Goal: Task Accomplishment & Management: Complete application form

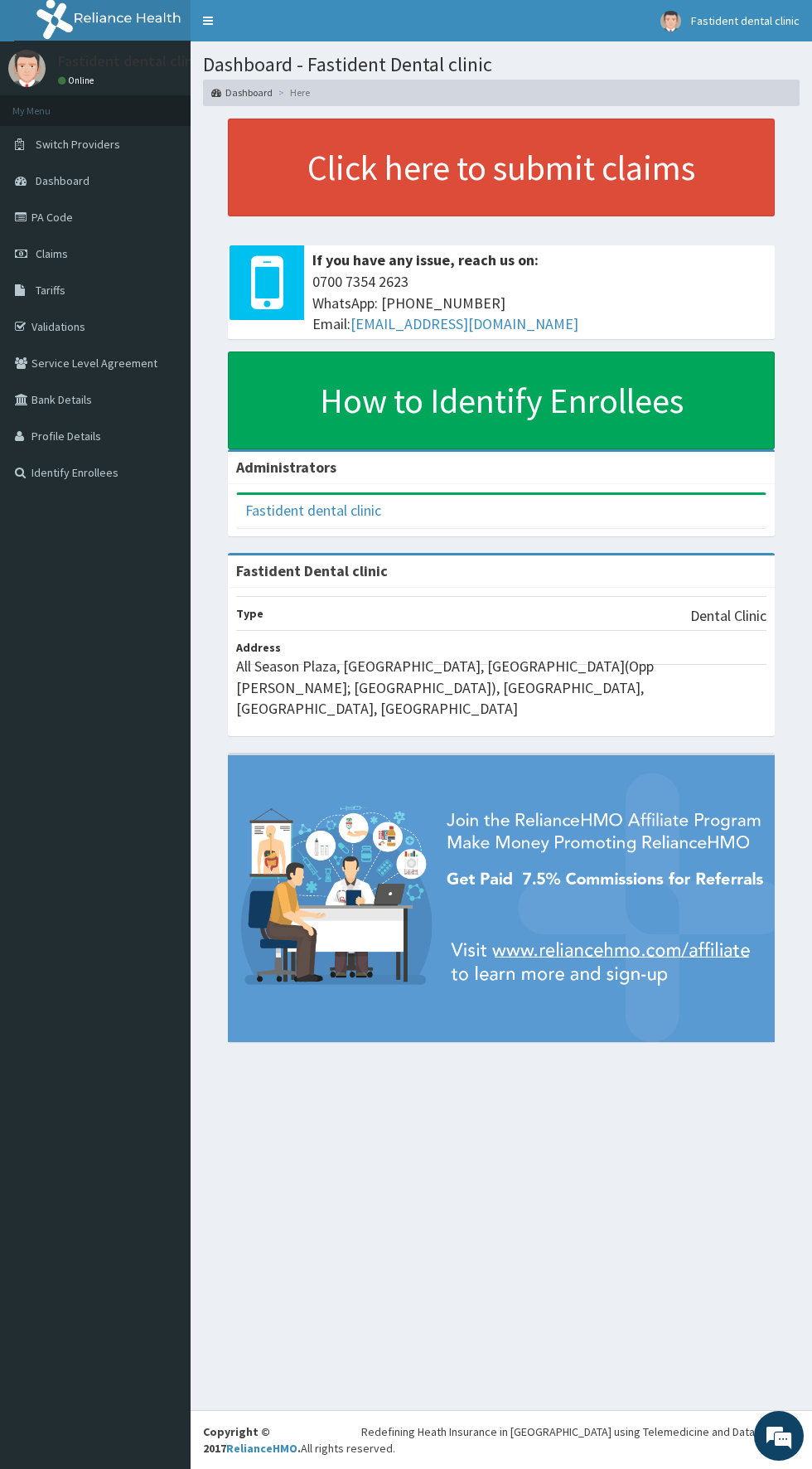
click at [57, 334] on link "Validations" at bounding box center [95, 326] width 190 height 37
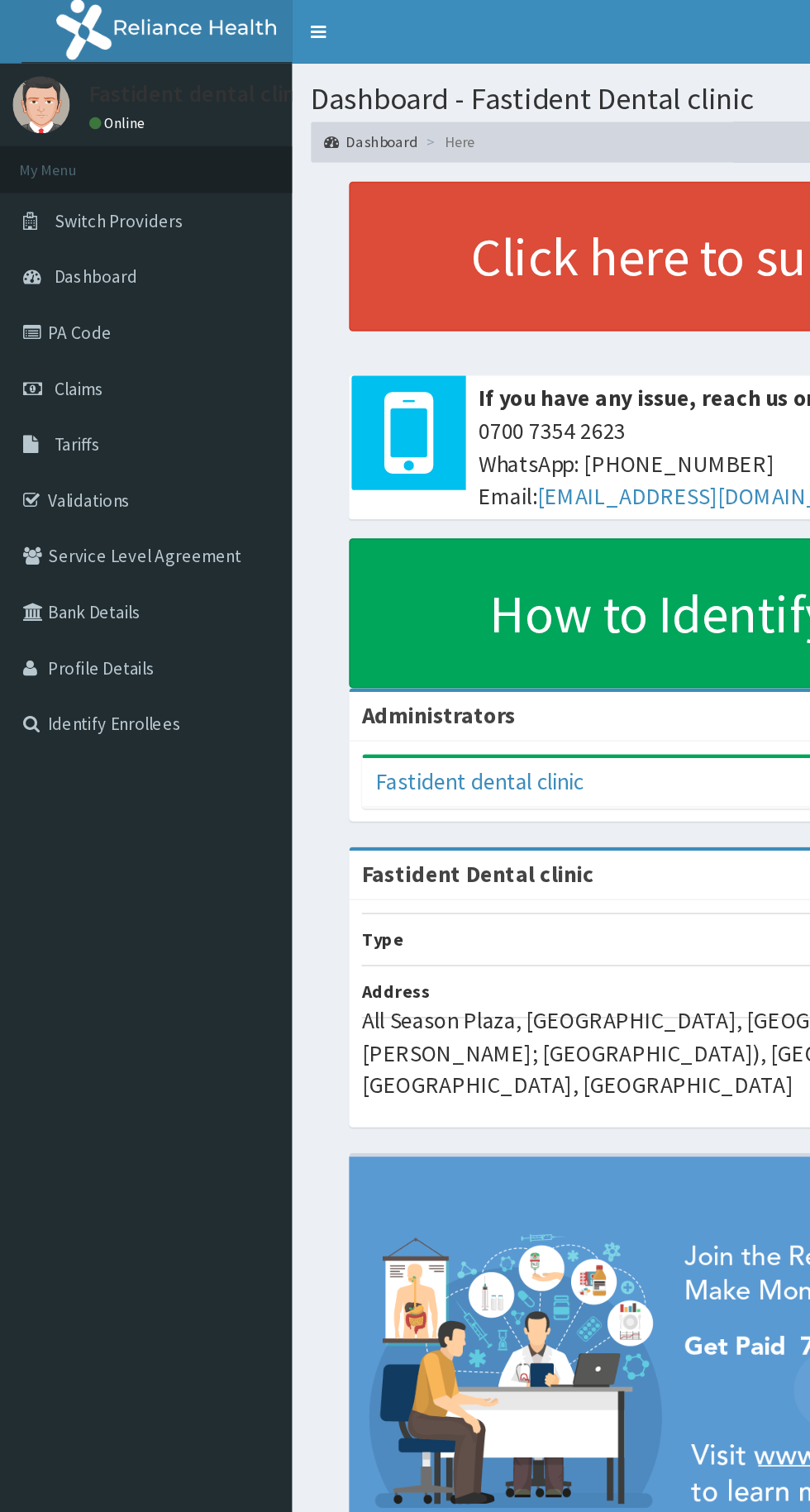
click at [60, 221] on link "PA Code" at bounding box center [94, 216] width 190 height 36
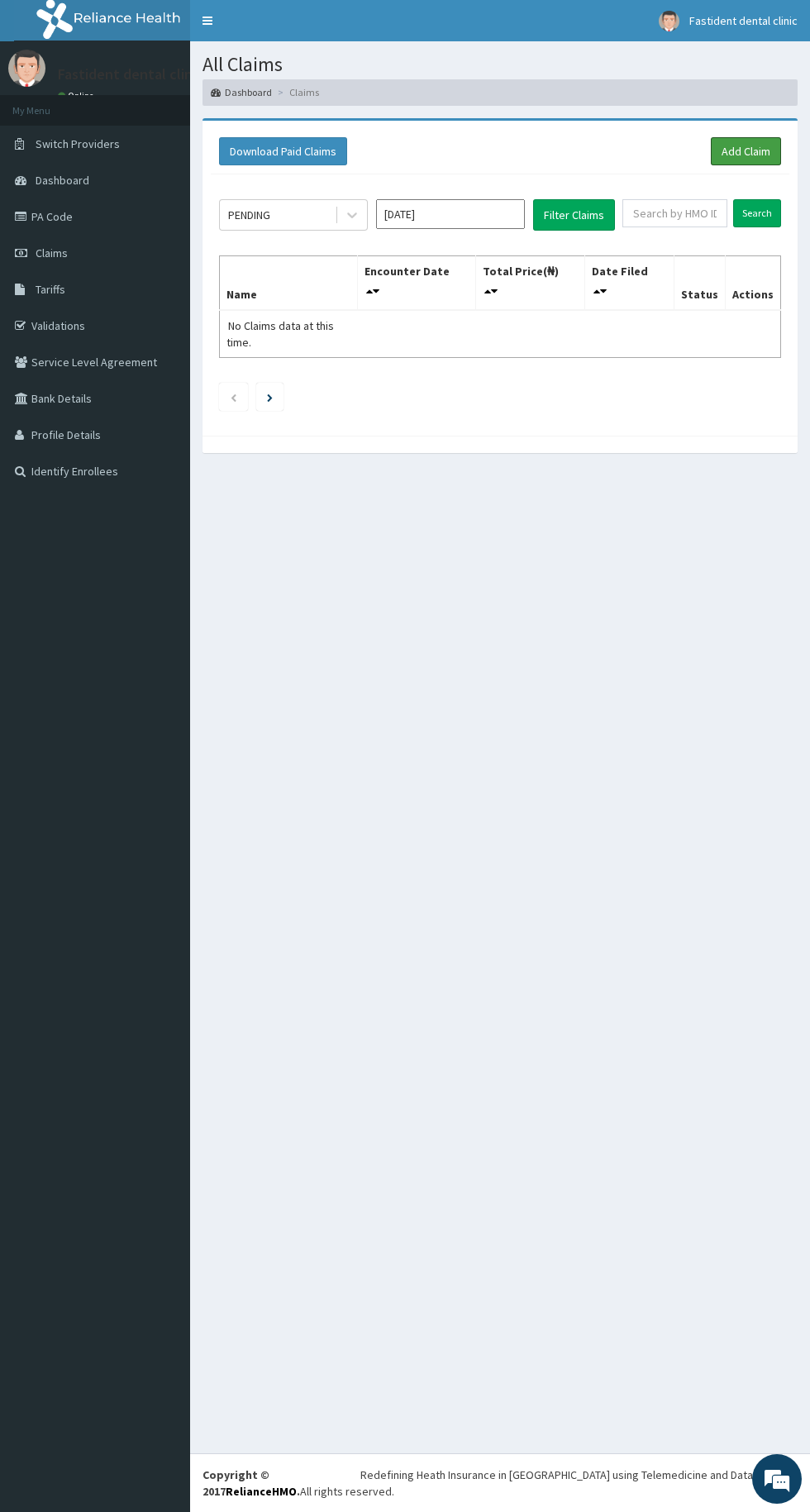
click at [745, 151] on link "Add Claim" at bounding box center [745, 152] width 70 height 28
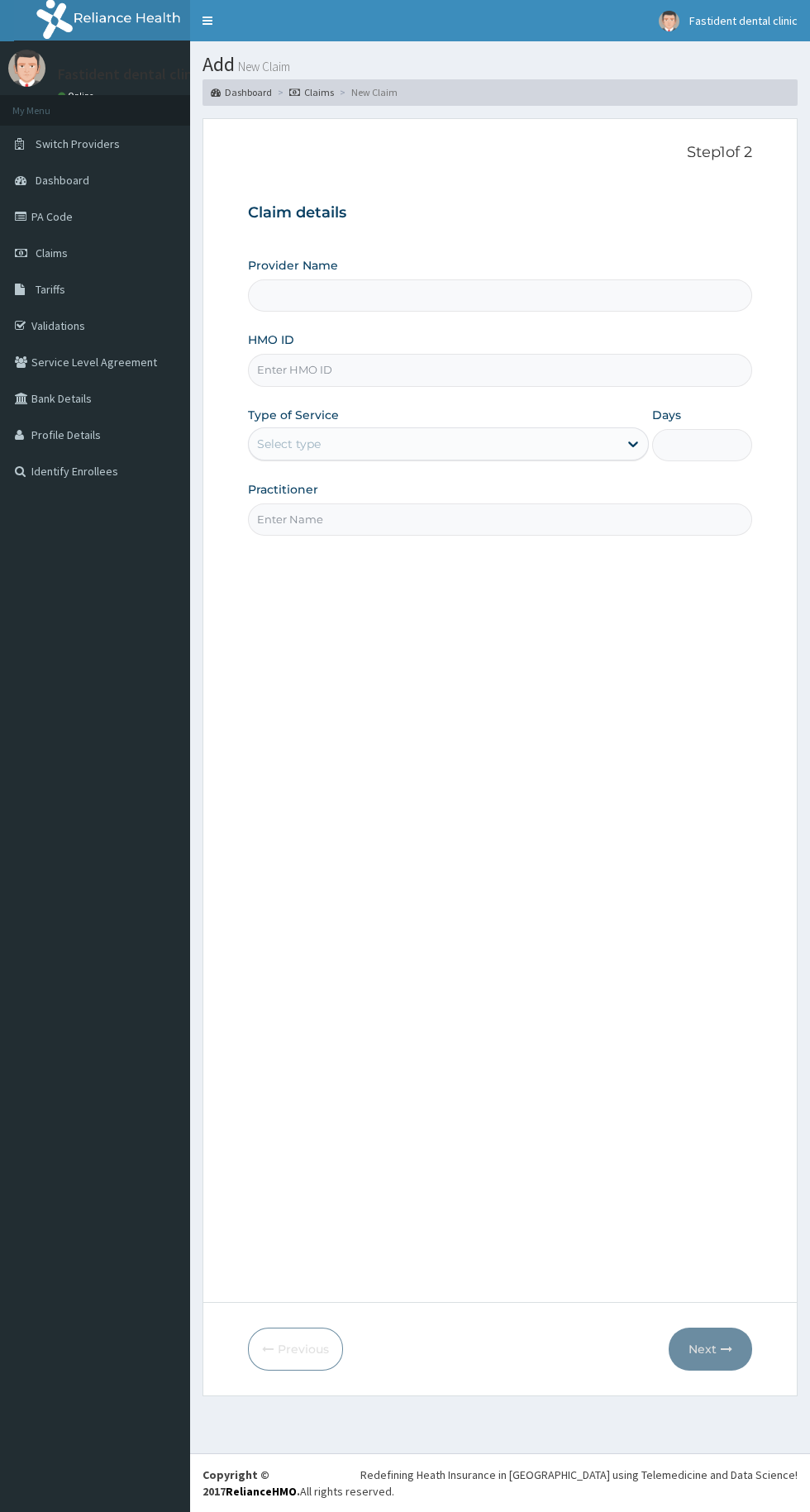
type input "Fastident Dental clinic"
click at [501, 373] on input "HMO ID" at bounding box center [499, 370] width 504 height 32
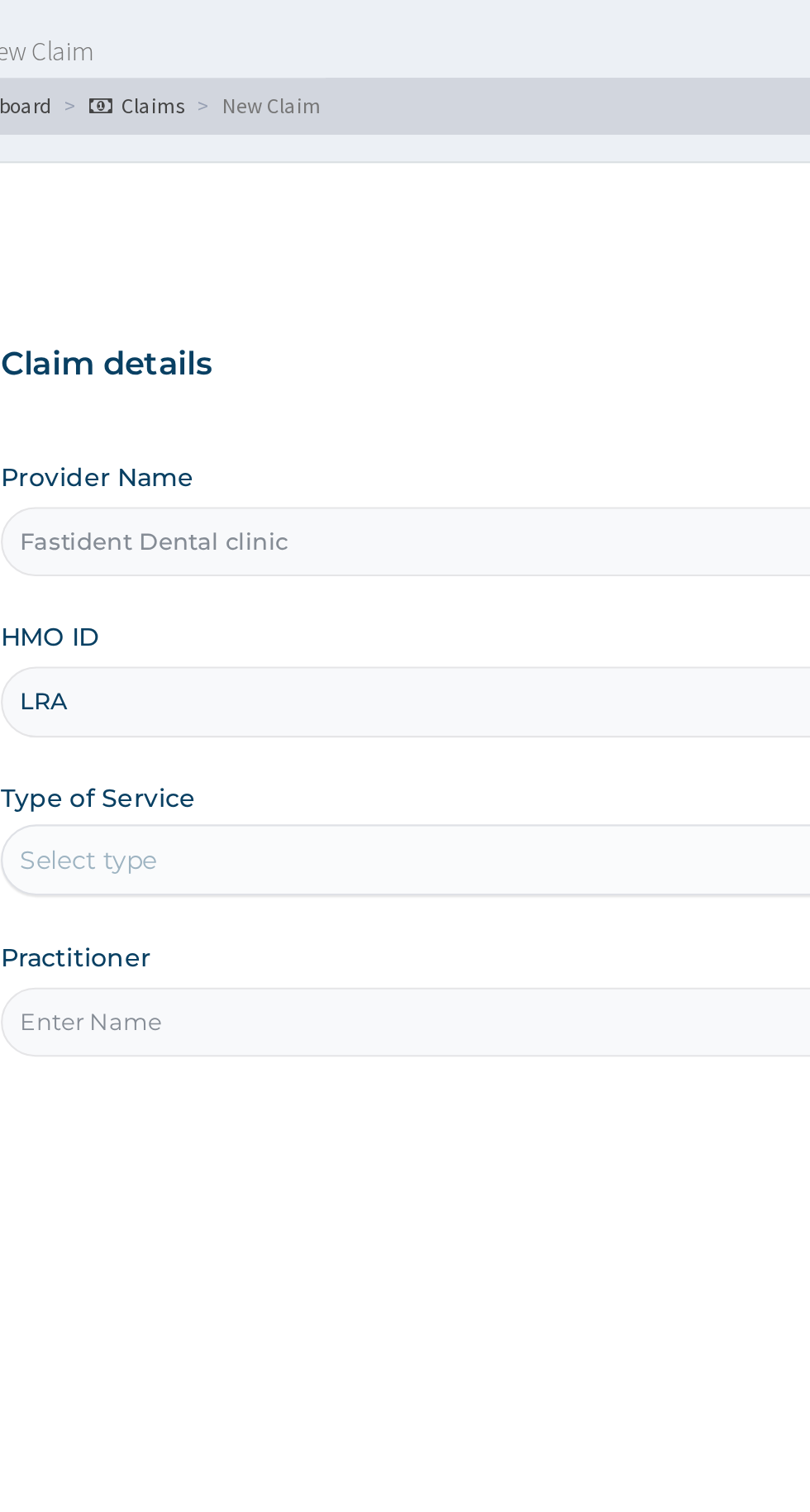
type input "LRA/10002/A"
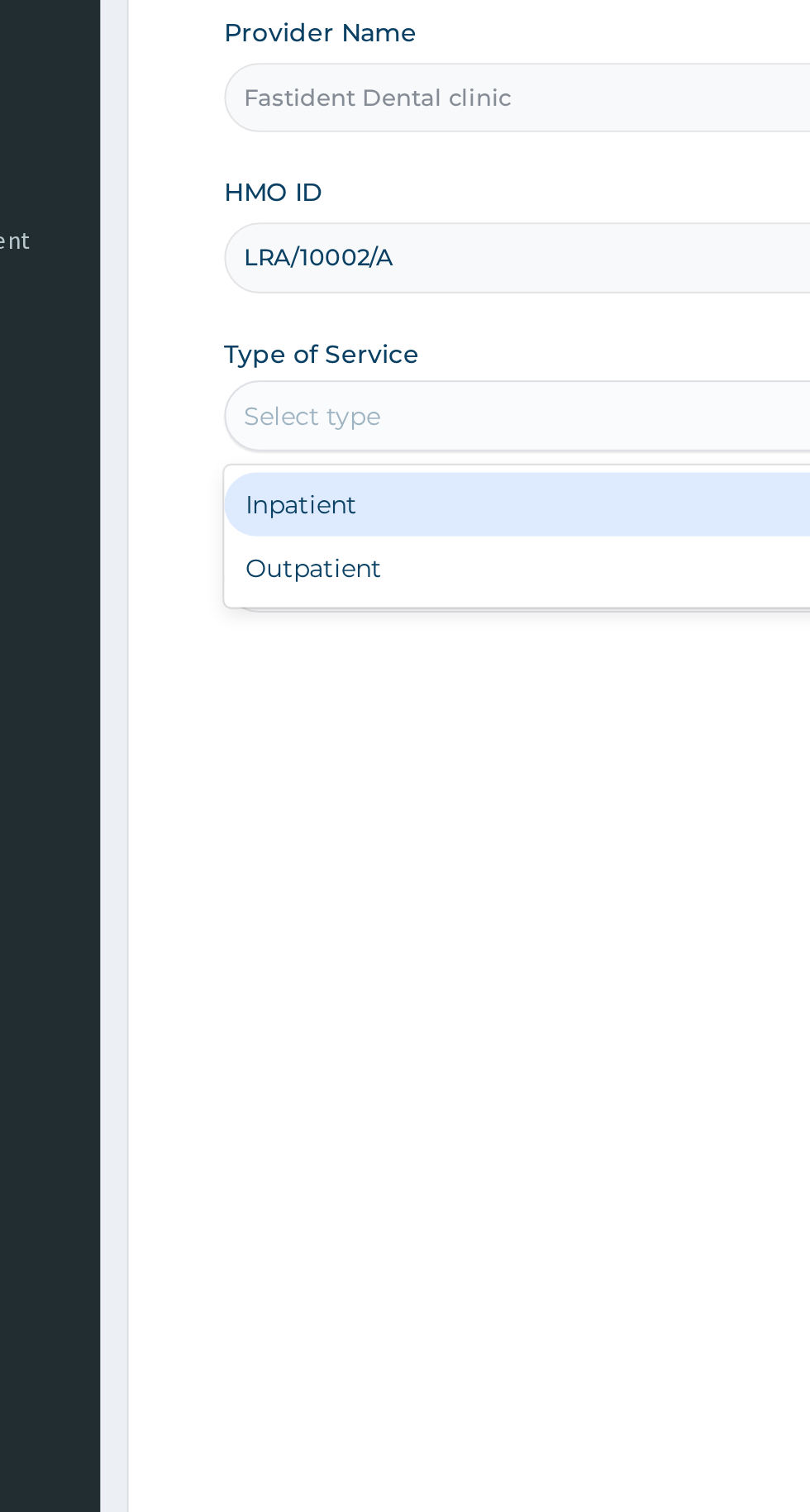
click at [373, 519] on div "Outpatient" at bounding box center [448, 516] width 401 height 30
type input "1"
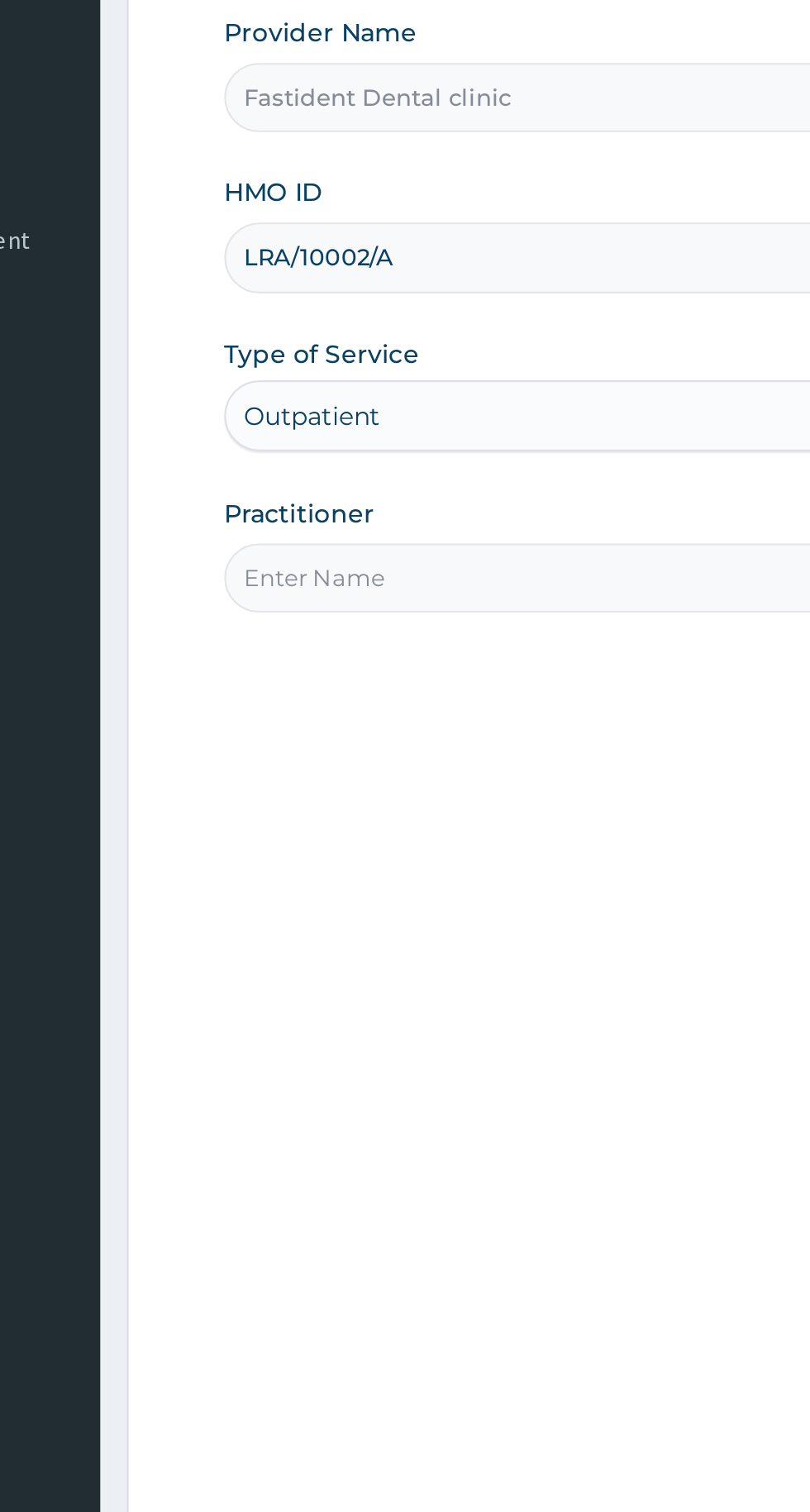
click at [398, 525] on input "Practitioner" at bounding box center [499, 519] width 504 height 32
type input "Dr Ibrahim"
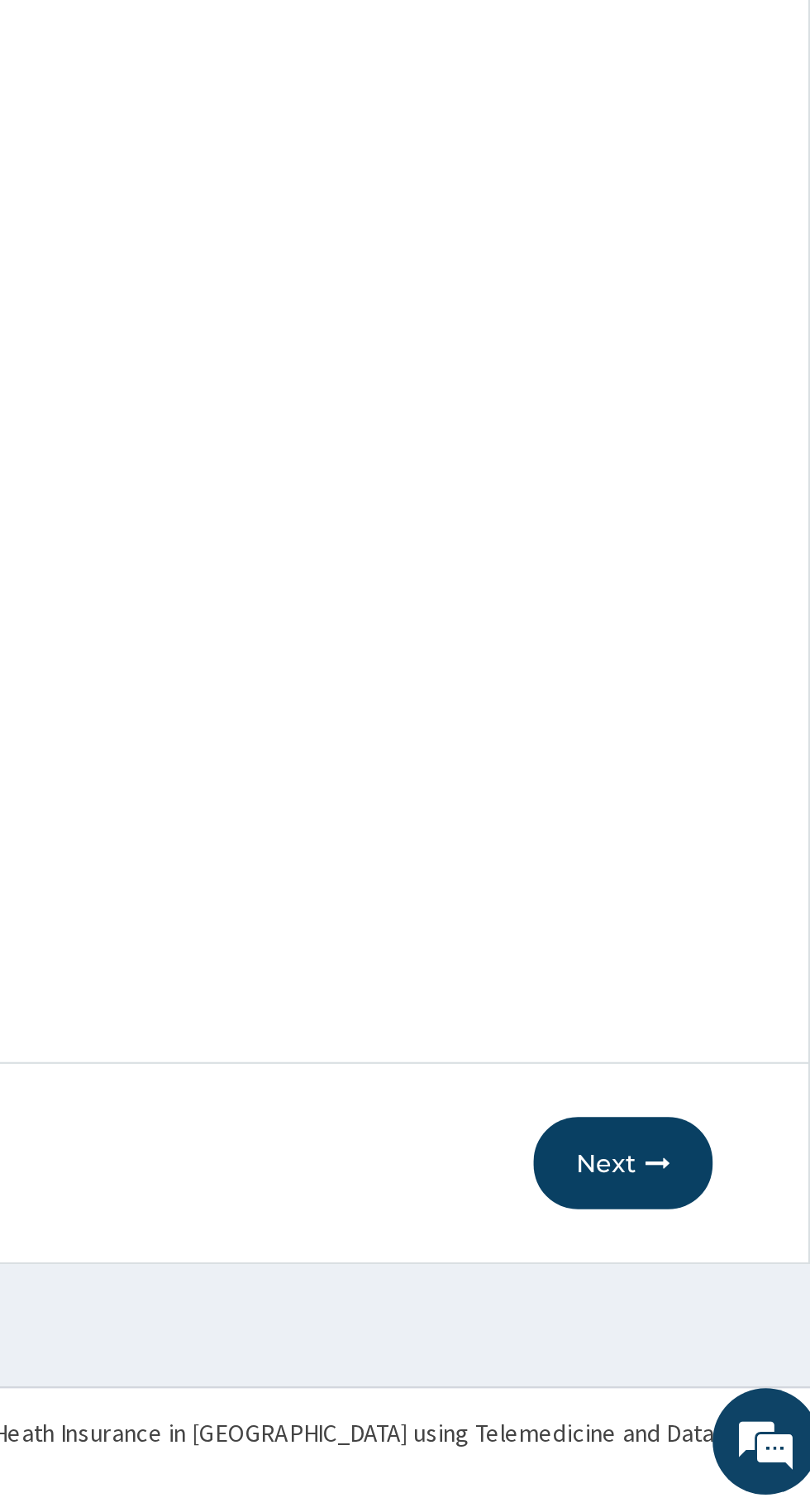
click at [706, 1345] on button "Next" at bounding box center [710, 1349] width 83 height 43
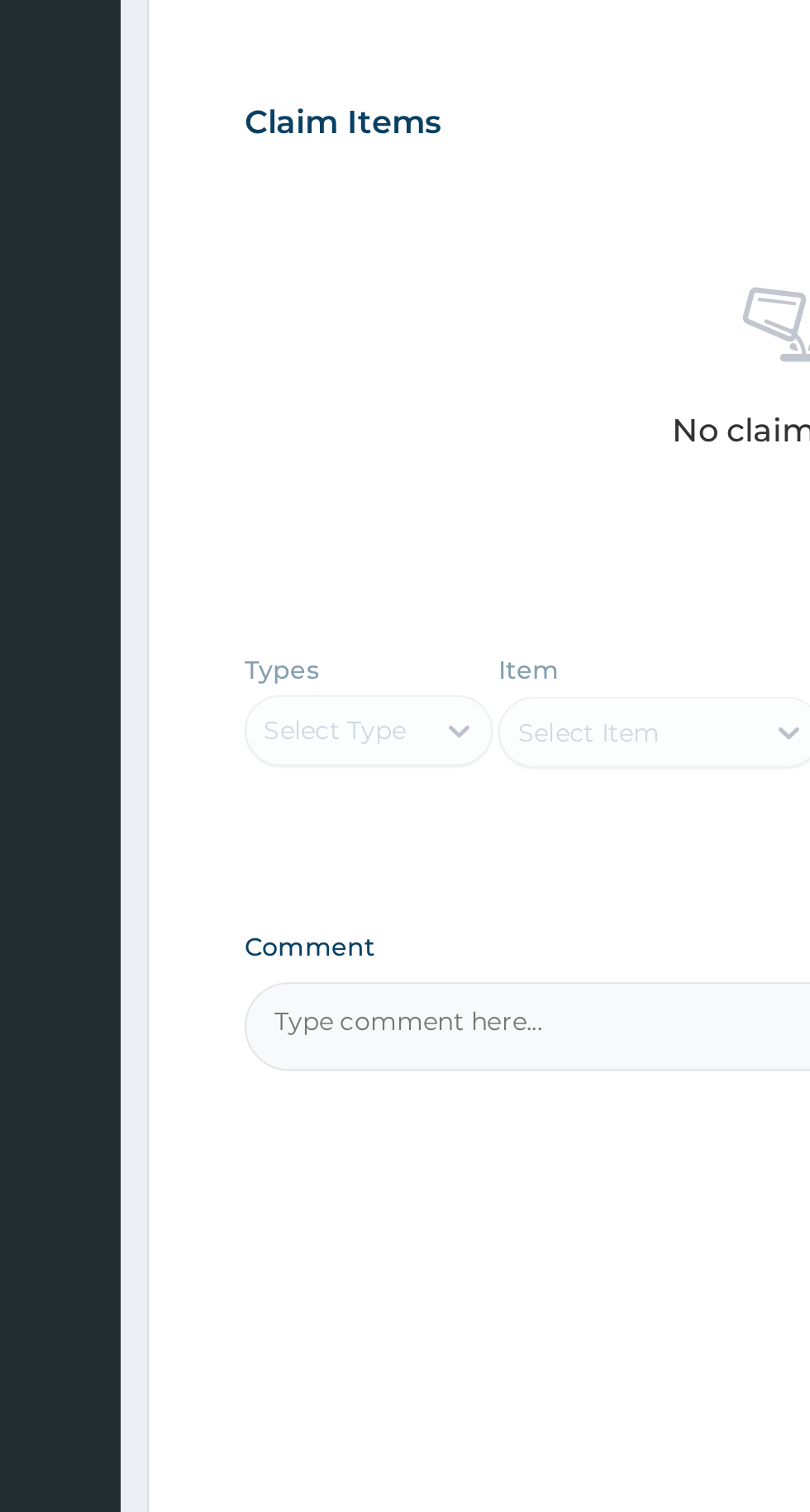
click at [341, 916] on div "Types Select Type Item Select Item Pair Diagnosis Select Diagnosis Unit Price 0…" at bounding box center [499, 929] width 504 height 112
click at [344, 916] on div "Types Select Type Item Select Item Pair Diagnosis Select Diagnosis Unit Price 0…" at bounding box center [499, 929] width 504 height 112
click at [332, 908] on div "Types Select Type Item Select Item Pair Diagnosis Select Diagnosis Unit Price 0…" at bounding box center [499, 929] width 504 height 112
click at [331, 917] on div "Types Select Type Item Select Item Pair Diagnosis Select Diagnosis Unit Price 0…" at bounding box center [499, 929] width 504 height 112
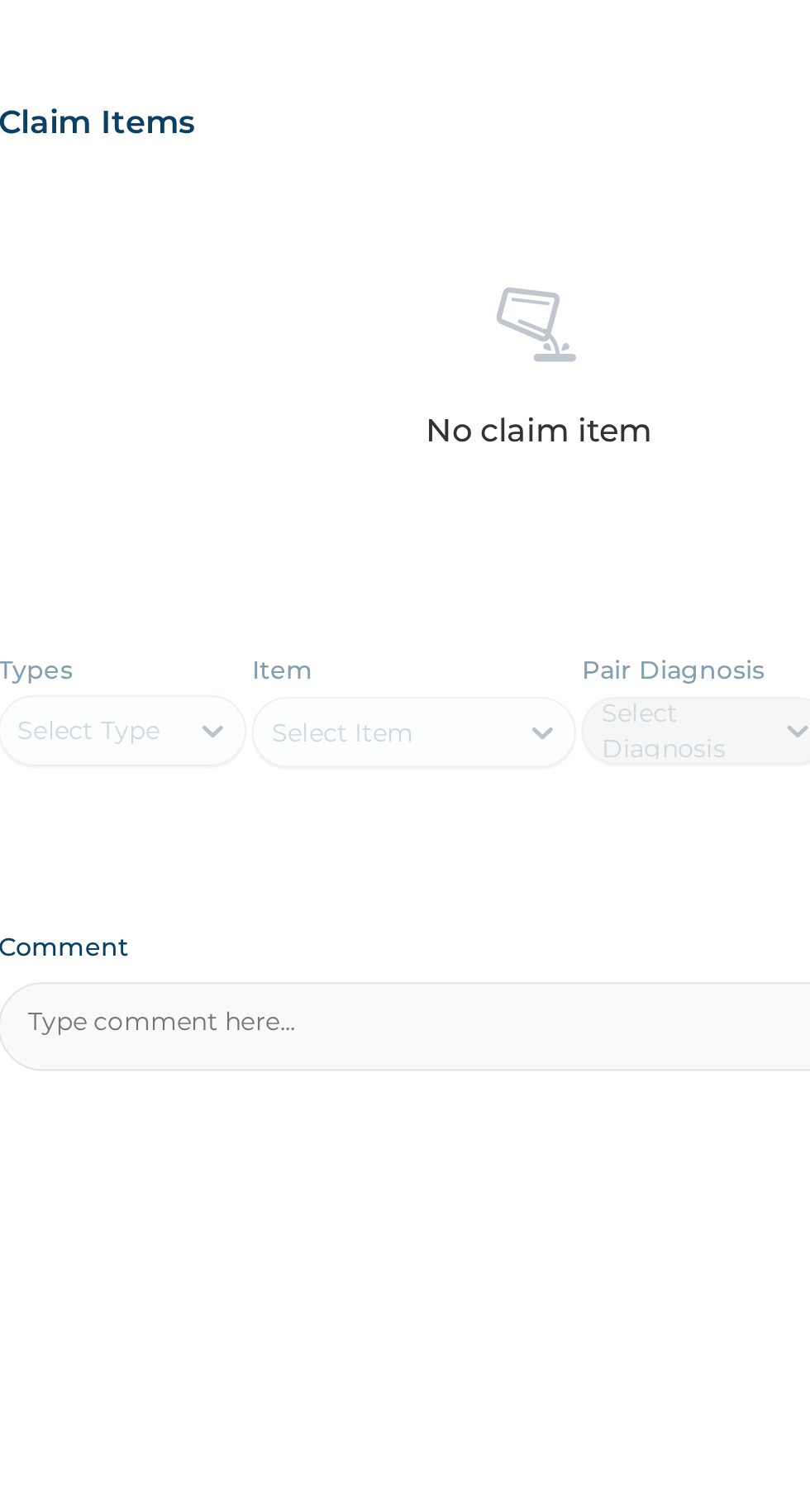
click at [334, 922] on div "Types Select Type Item Select Item Pair Diagnosis Select Diagnosis Unit Price 0…" at bounding box center [499, 929] width 504 height 112
click at [332, 919] on div "Types Select Type Item Select Item Pair Diagnosis Select Diagnosis Unit Price 0…" at bounding box center [499, 929] width 504 height 112
click at [493, 917] on div "Types Select Type Item Select Item Pair Diagnosis Select Diagnosis Unit Price 0…" at bounding box center [499, 929] width 504 height 112
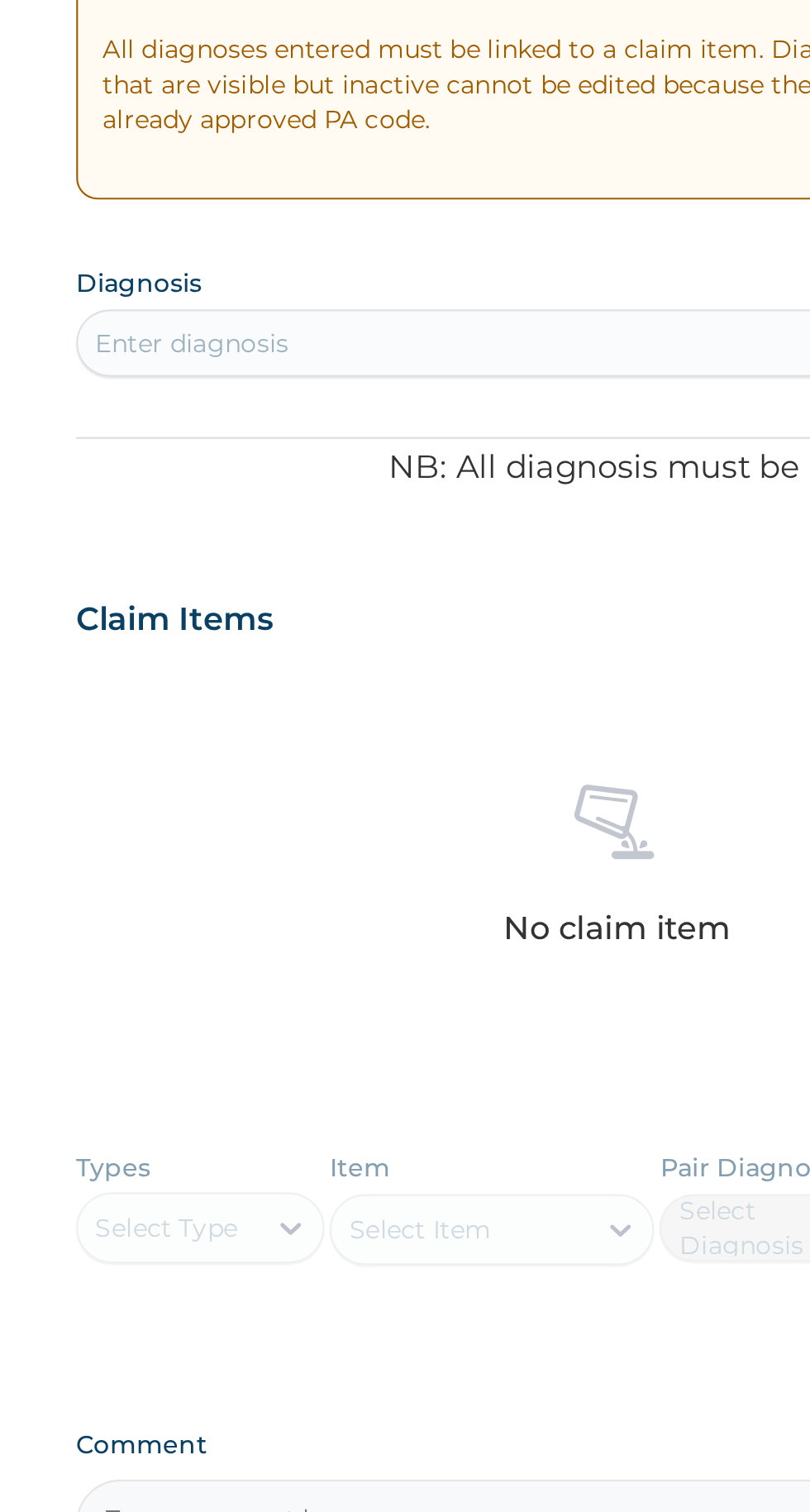
click at [403, 705] on div "No claim item" at bounding box center [499, 751] width 504 height 190
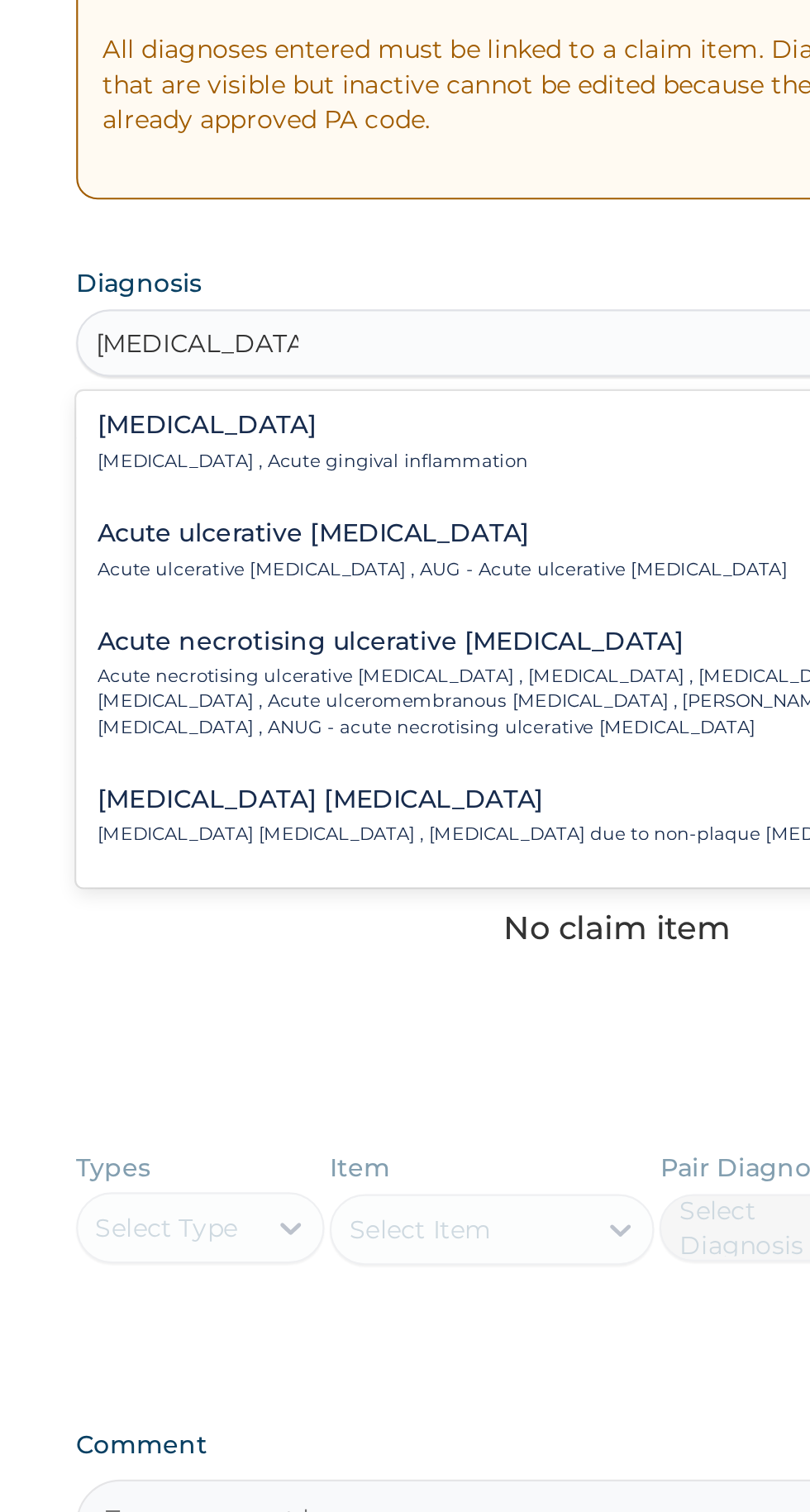
click at [414, 556] on p "Acute gingivitis , Acute gingival inflammation" at bounding box center [358, 560] width 201 height 11
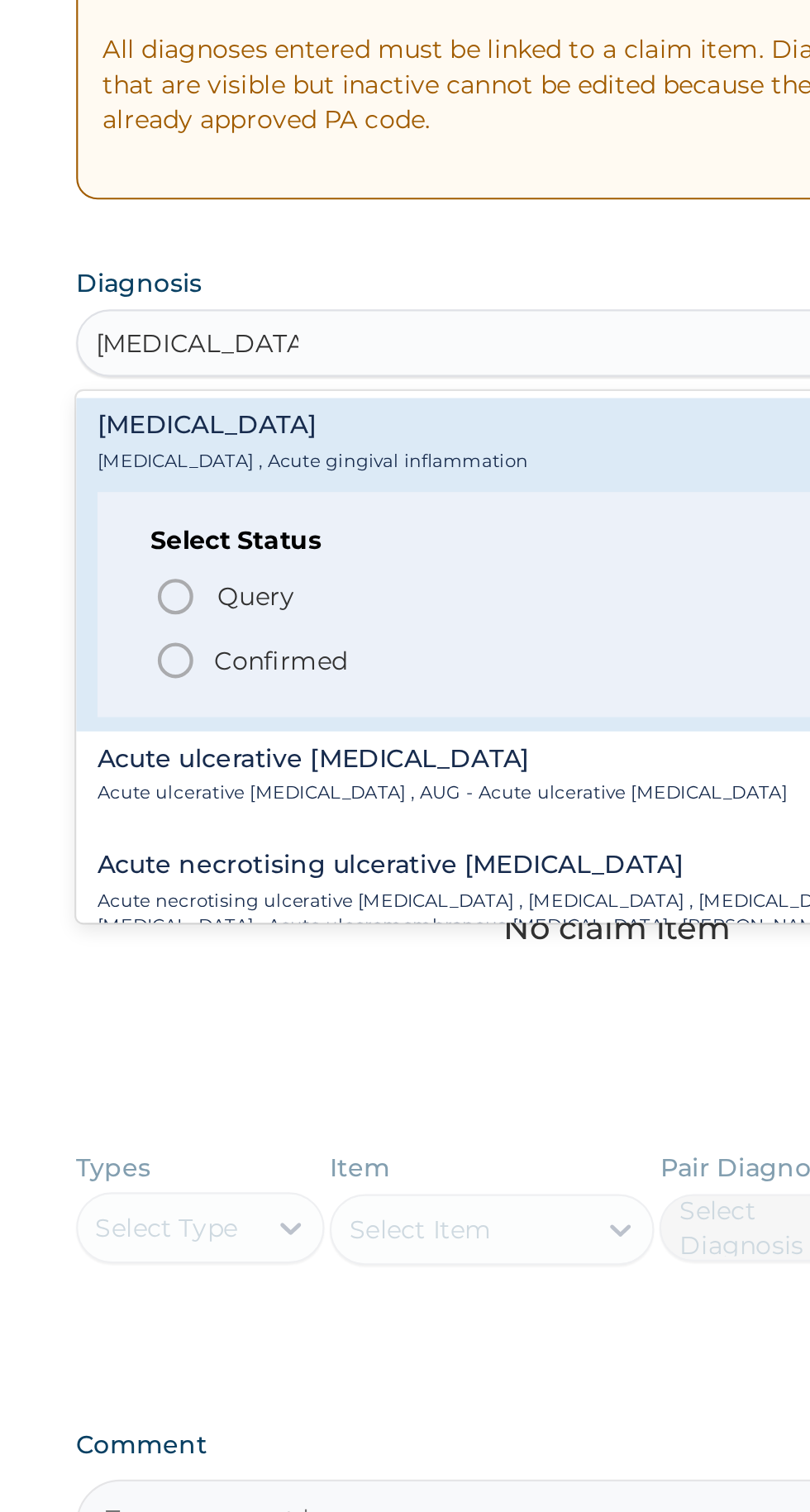
click at [290, 657] on icon "status option filled" at bounding box center [294, 652] width 20 height 20
type input "Acute gingivitis"
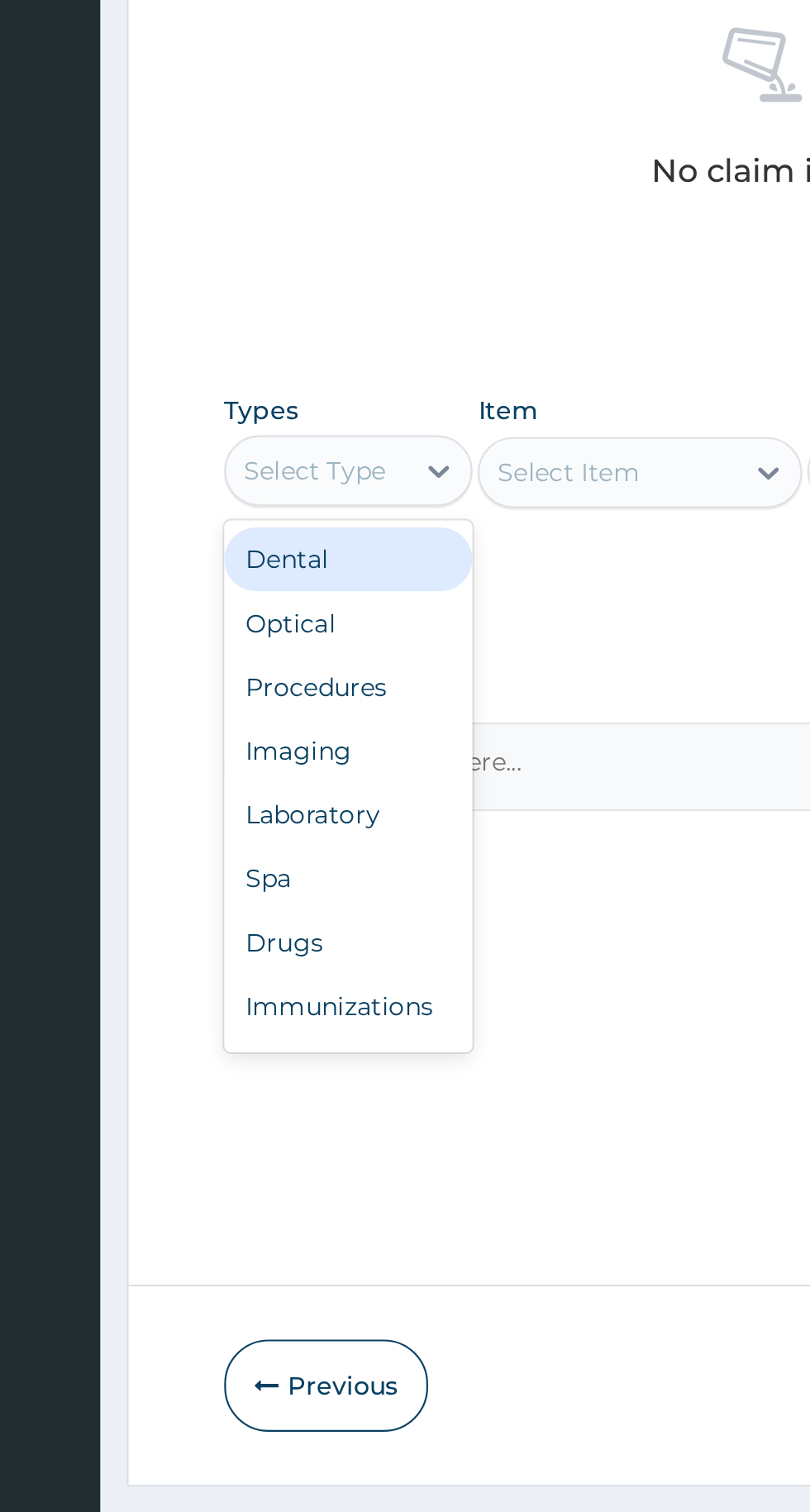
click at [329, 961] on div "Dental" at bounding box center [306, 964] width 116 height 30
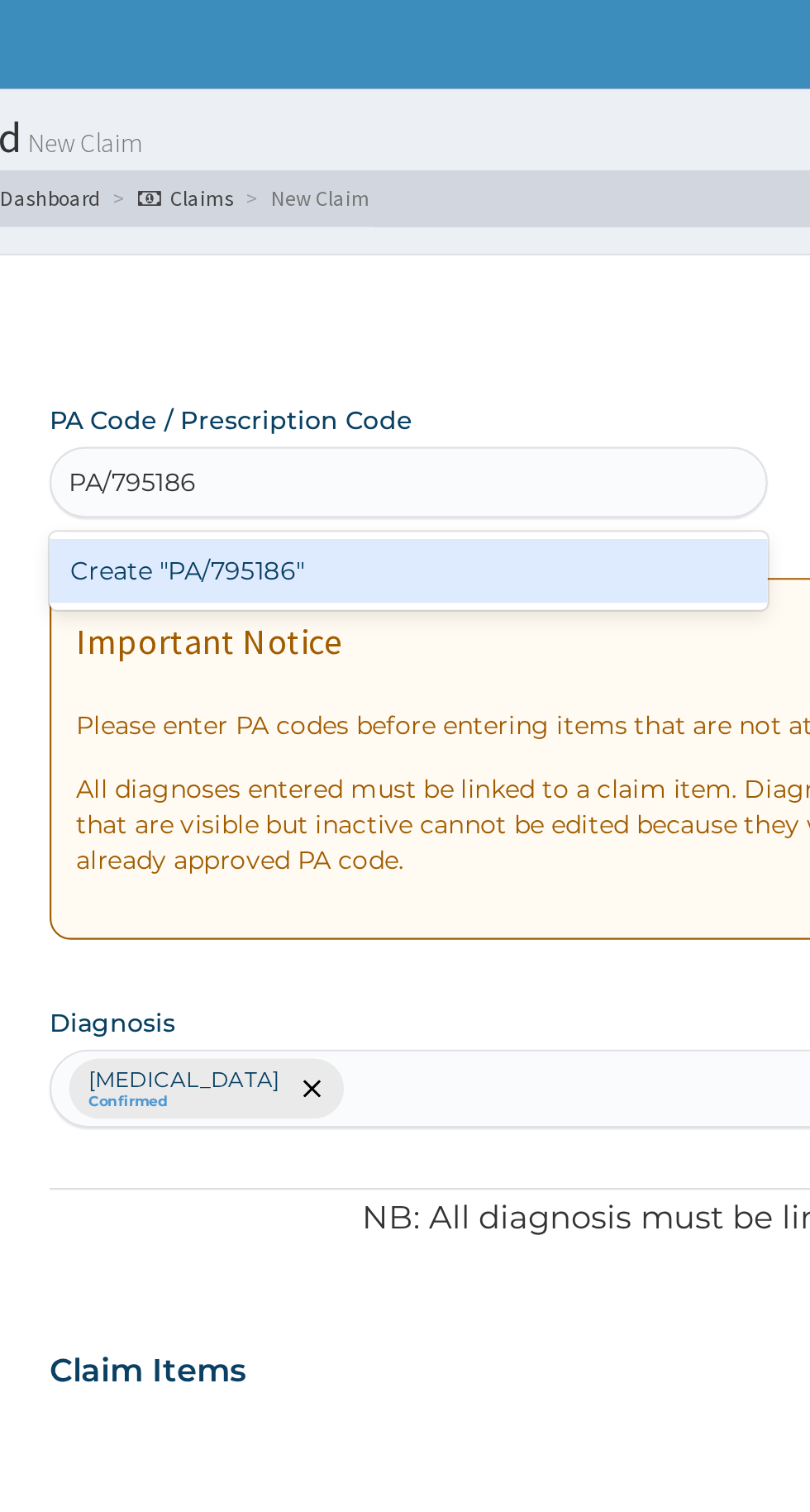
click at [437, 261] on div "Create "PA/795186"" at bounding box center [415, 267] width 335 height 30
type input "PA/795186"
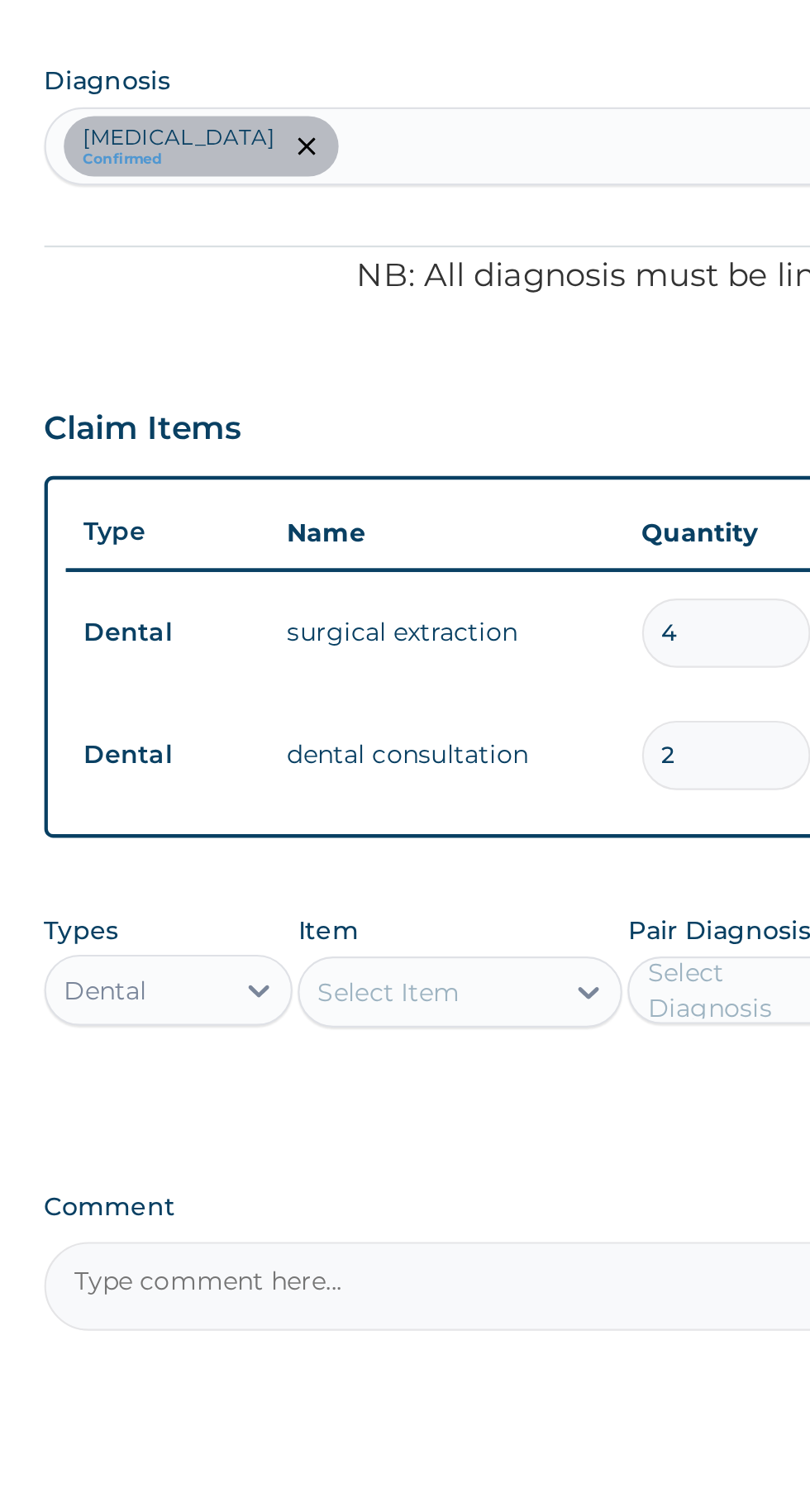
click at [557, 732] on input "4" at bounding box center [566, 734] width 79 height 32
type input "0.00"
type input "2"
type input "50000.00"
type input "2"
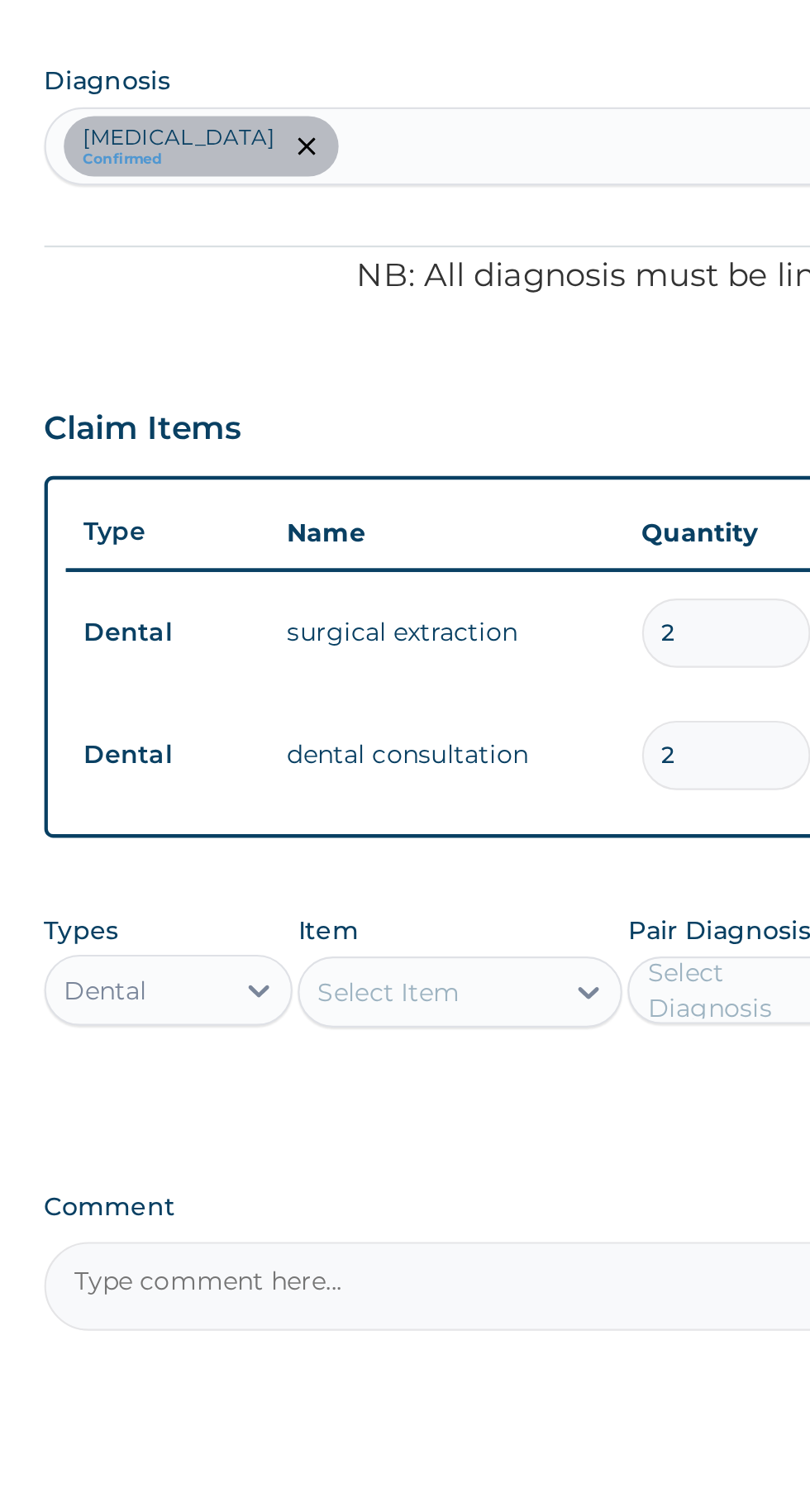
click at [553, 785] on input "2" at bounding box center [566, 792] width 79 height 32
type input "0.00"
type input "1"
type input "2000.00"
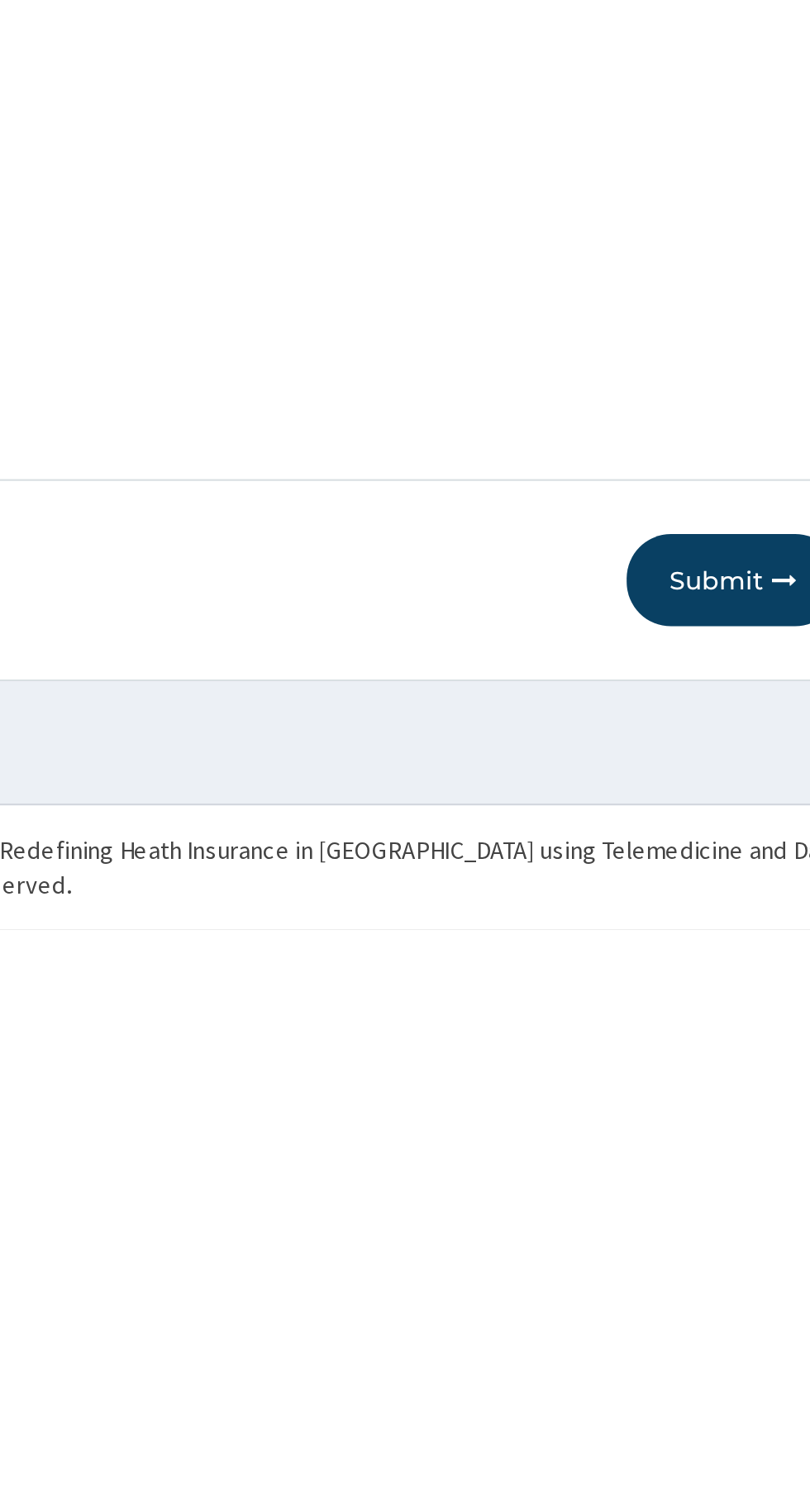
click at [687, 1344] on button "Submit" at bounding box center [702, 1349] width 99 height 43
